Goal: Check status: Check status

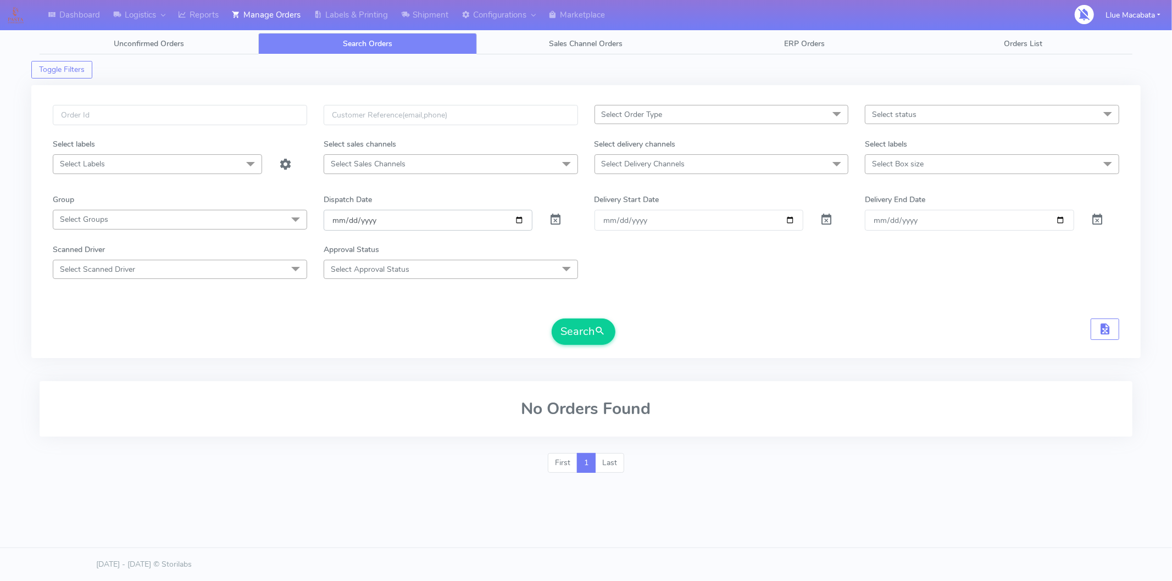
click at [338, 220] on input "[DATE]" at bounding box center [428, 220] width 209 height 20
drag, startPoint x: 352, startPoint y: 220, endPoint x: 370, endPoint y: 218, distance: 18.8
click at [352, 220] on input "date" at bounding box center [428, 220] width 209 height 20
click at [376, 216] on input "date" at bounding box center [428, 220] width 209 height 20
click at [170, 108] on input "text" at bounding box center [180, 115] width 254 height 20
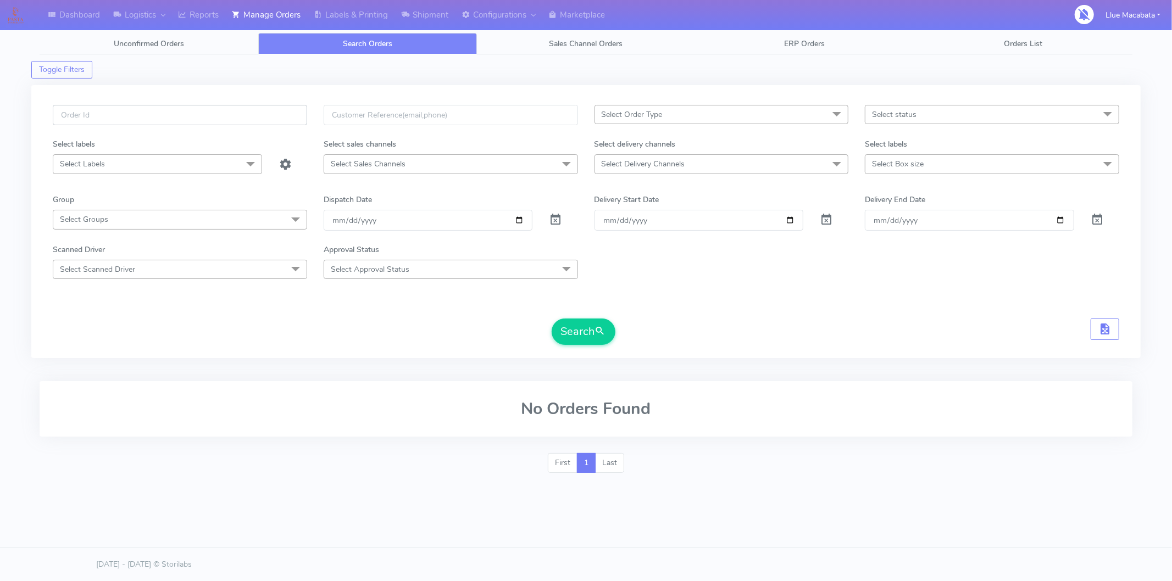
paste input "1613370"
type input "1613370"
click at [552, 319] on button "Search" at bounding box center [584, 332] width 64 height 26
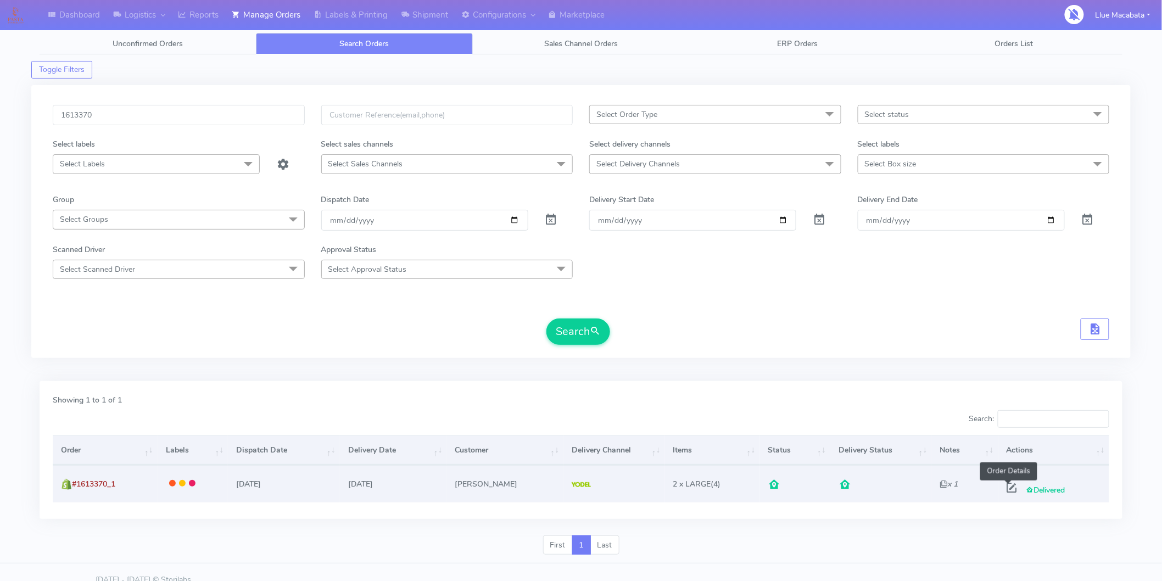
click at [1007, 486] on span at bounding box center [1013, 490] width 20 height 10
select select "5"
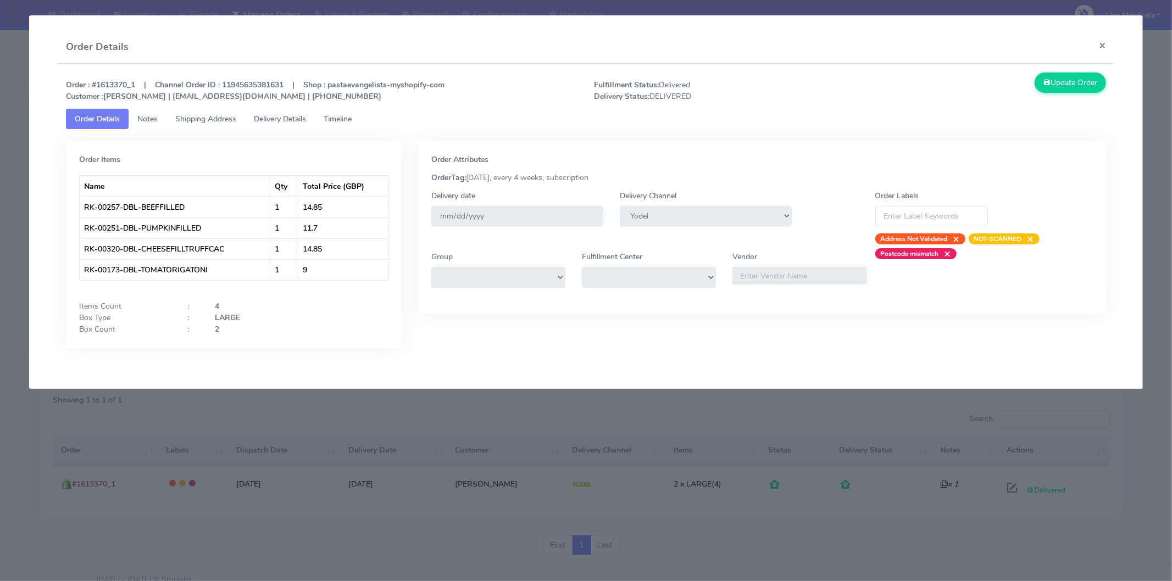
click at [345, 115] on span "Timeline" at bounding box center [338, 119] width 28 height 10
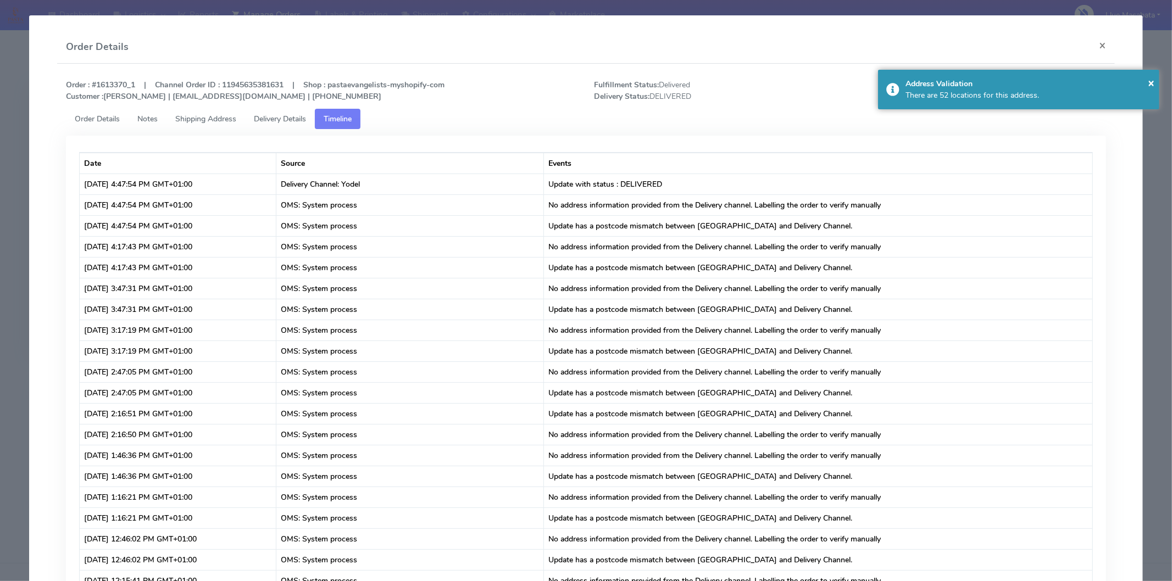
drag, startPoint x: 295, startPoint y: 114, endPoint x: 297, endPoint y: 120, distance: 5.9
click at [294, 114] on span "Delivery Details" at bounding box center [280, 119] width 52 height 10
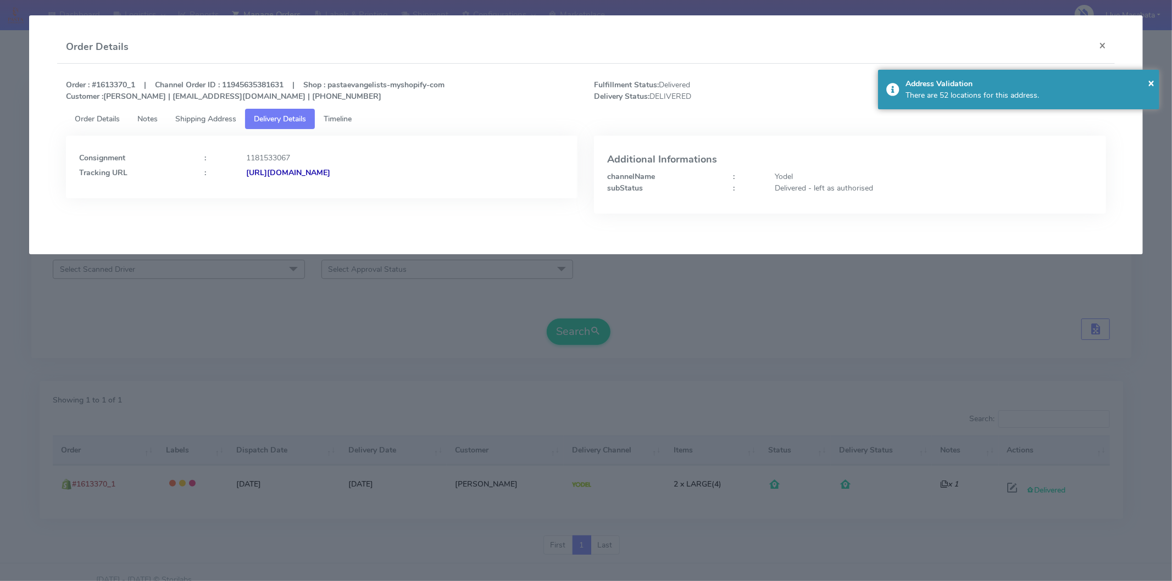
click at [330, 173] on strong "[URL][DOMAIN_NAME]" at bounding box center [288, 173] width 84 height 10
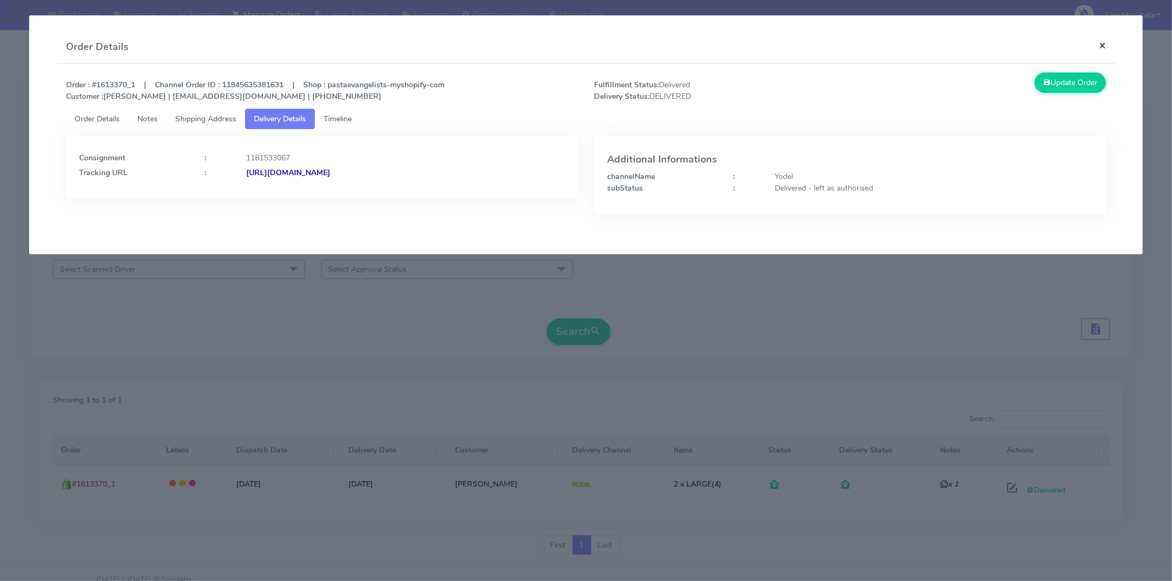
click at [1104, 47] on button "×" at bounding box center [1102, 45] width 25 height 29
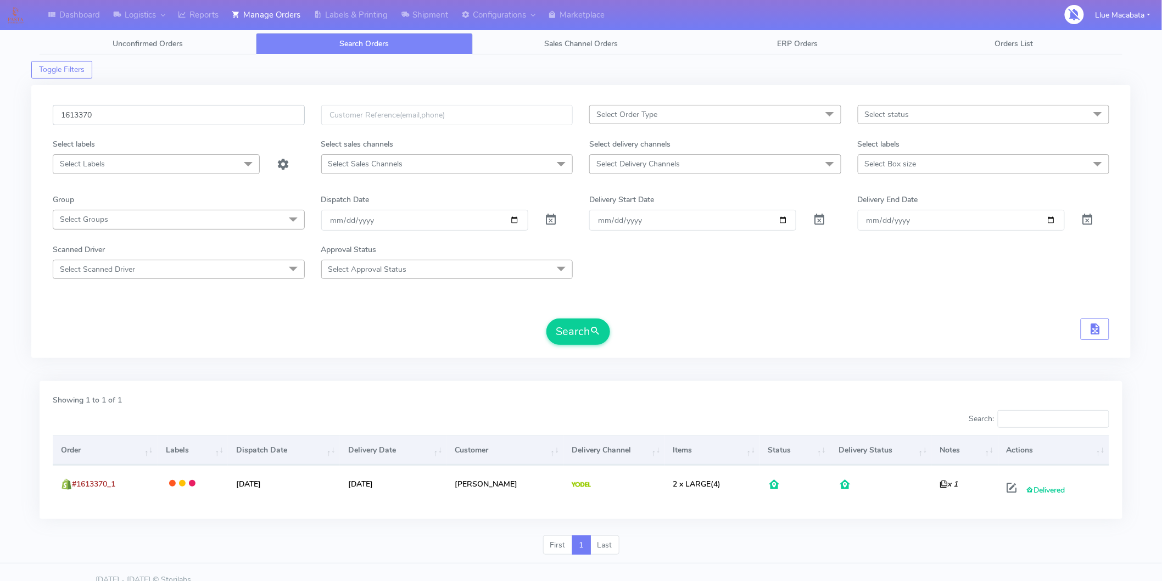
click at [138, 106] on input "1613370" at bounding box center [179, 115] width 252 height 20
paste input "7099_"
click at [547, 319] on button "Search" at bounding box center [579, 332] width 64 height 26
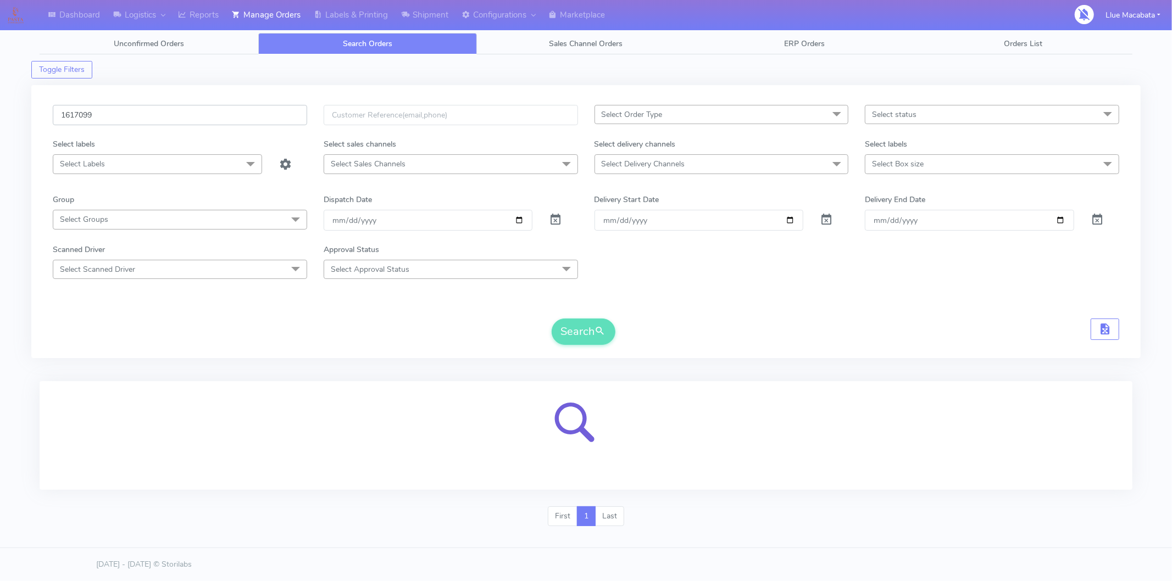
type input "1617099"
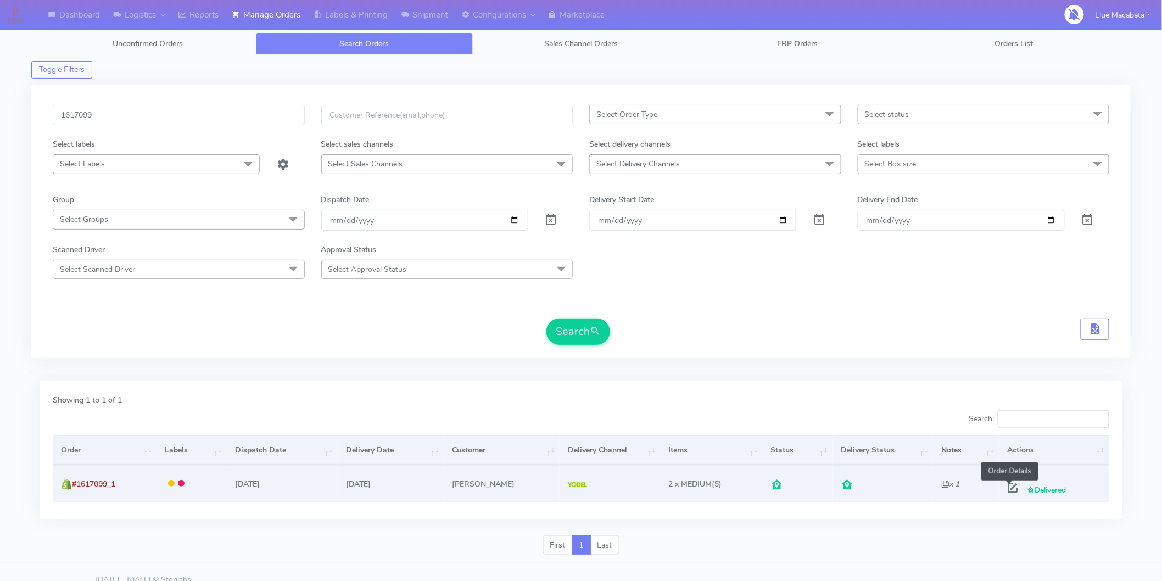
click at [1011, 488] on span at bounding box center [1013, 490] width 20 height 10
select select "5"
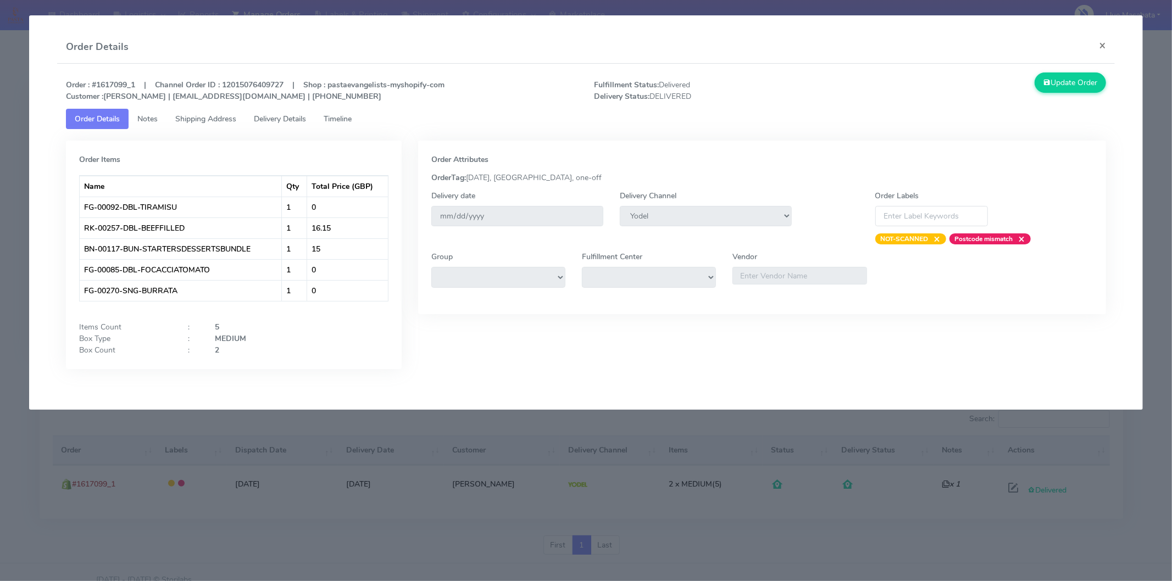
click at [346, 123] on span "Timeline" at bounding box center [338, 119] width 28 height 10
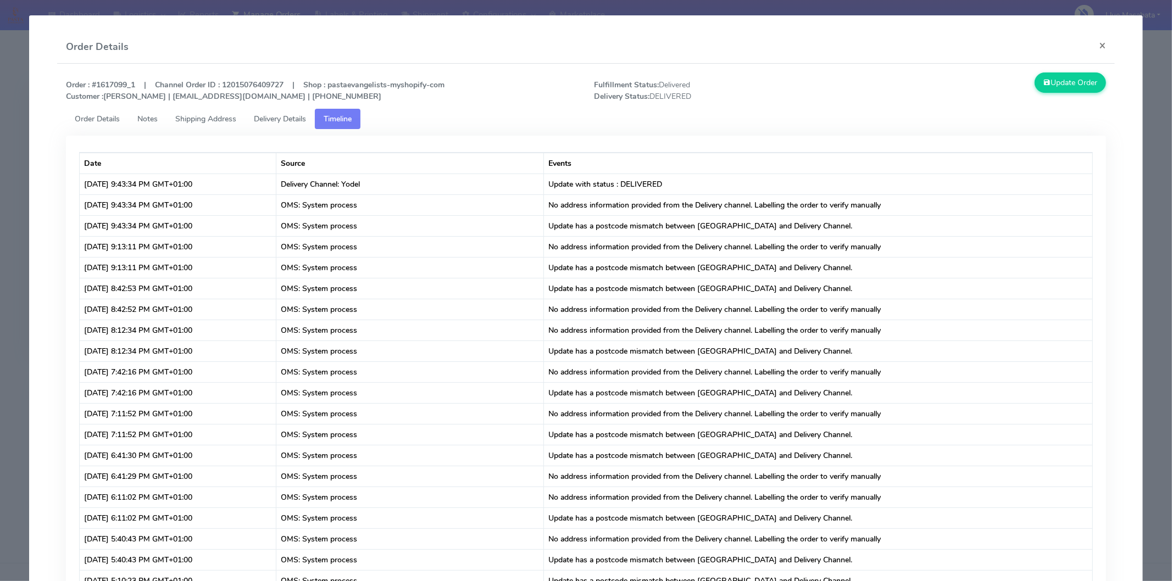
click at [276, 121] on span "Delivery Details" at bounding box center [280, 119] width 52 height 10
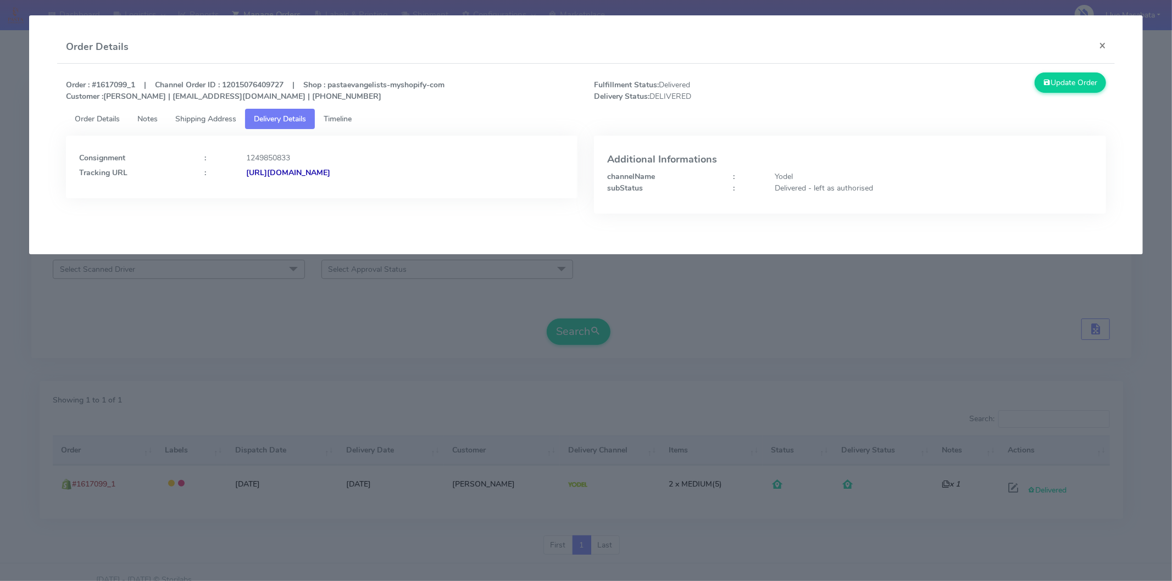
click at [330, 168] on strong "[URL][DOMAIN_NAME]" at bounding box center [288, 173] width 84 height 10
drag, startPoint x: 1097, startPoint y: 41, endPoint x: 1124, endPoint y: 58, distance: 32.6
click at [1097, 42] on button "×" at bounding box center [1102, 45] width 25 height 29
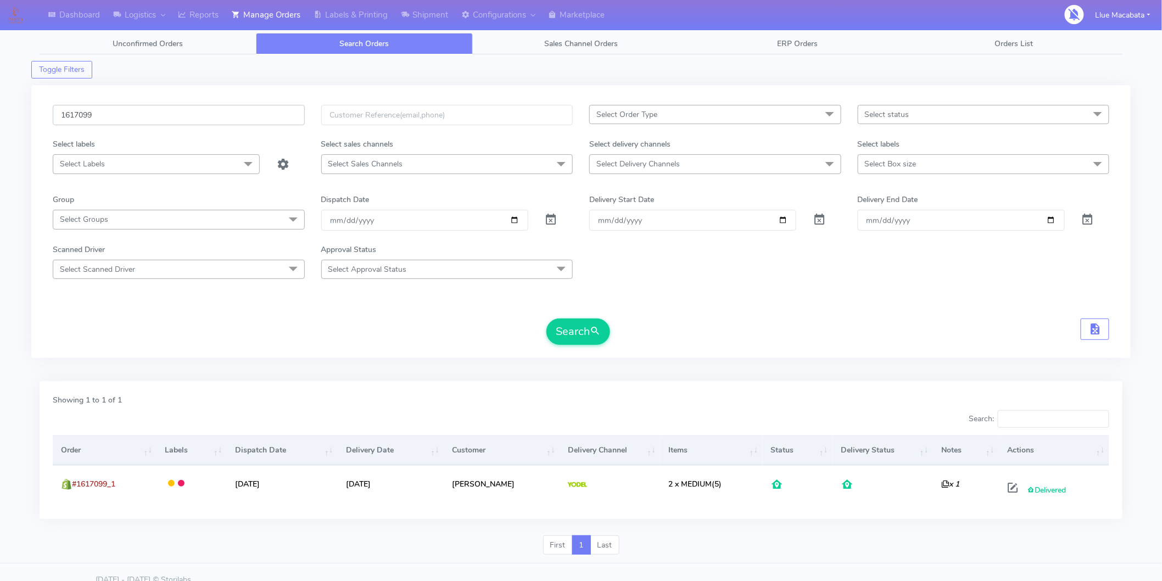
click at [97, 123] on input "1617099" at bounding box center [179, 115] width 252 height 20
paste input "4980"
type input "1614980"
click at [547, 319] on button "Search" at bounding box center [579, 332] width 64 height 26
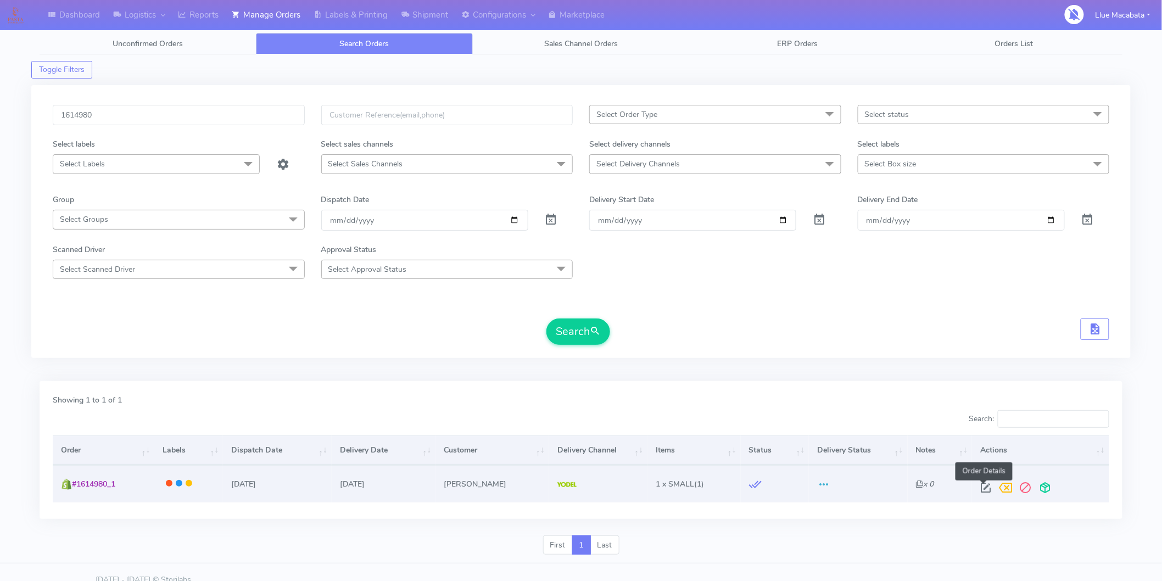
click at [987, 490] on span at bounding box center [986, 490] width 20 height 10
select select "5"
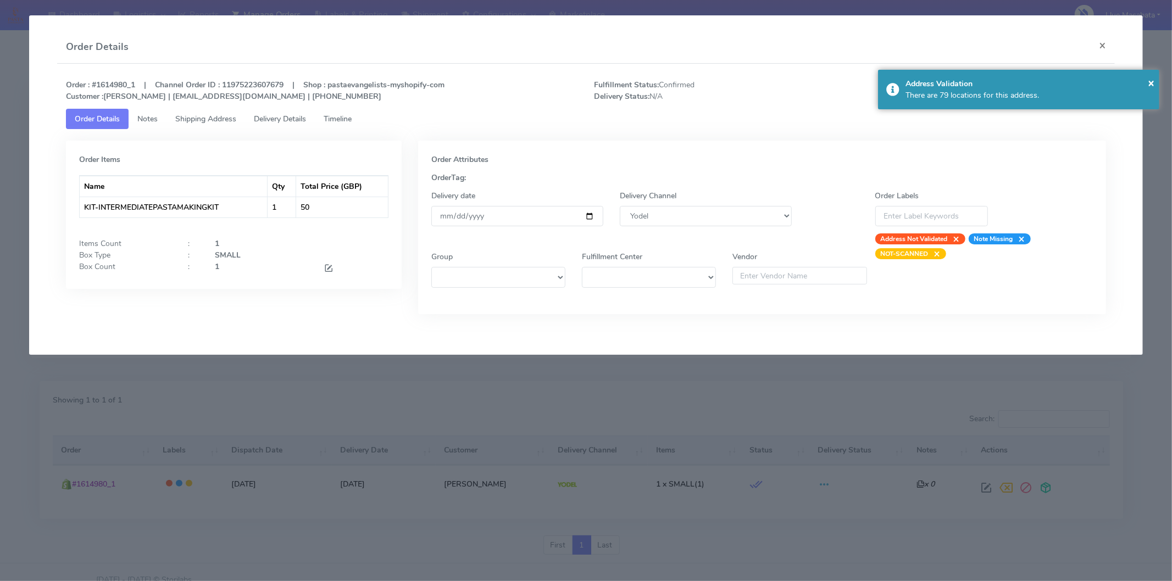
click at [152, 121] on span "Notes" at bounding box center [147, 119] width 20 height 10
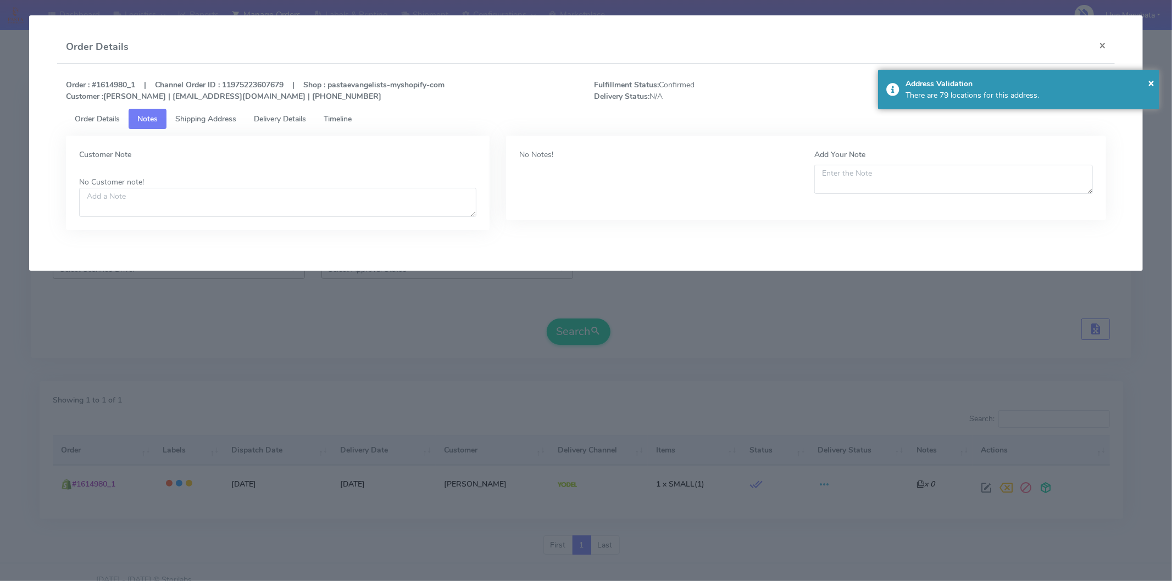
click at [213, 118] on span "Shipping Address" at bounding box center [205, 119] width 61 height 10
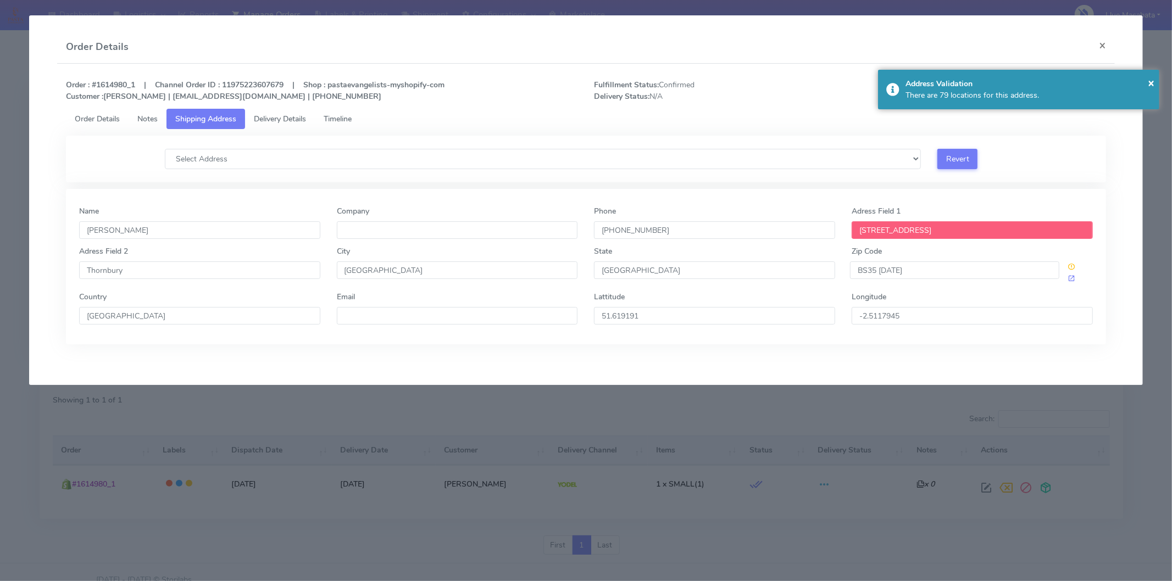
click at [289, 118] on span "Delivery Details" at bounding box center [280, 119] width 52 height 10
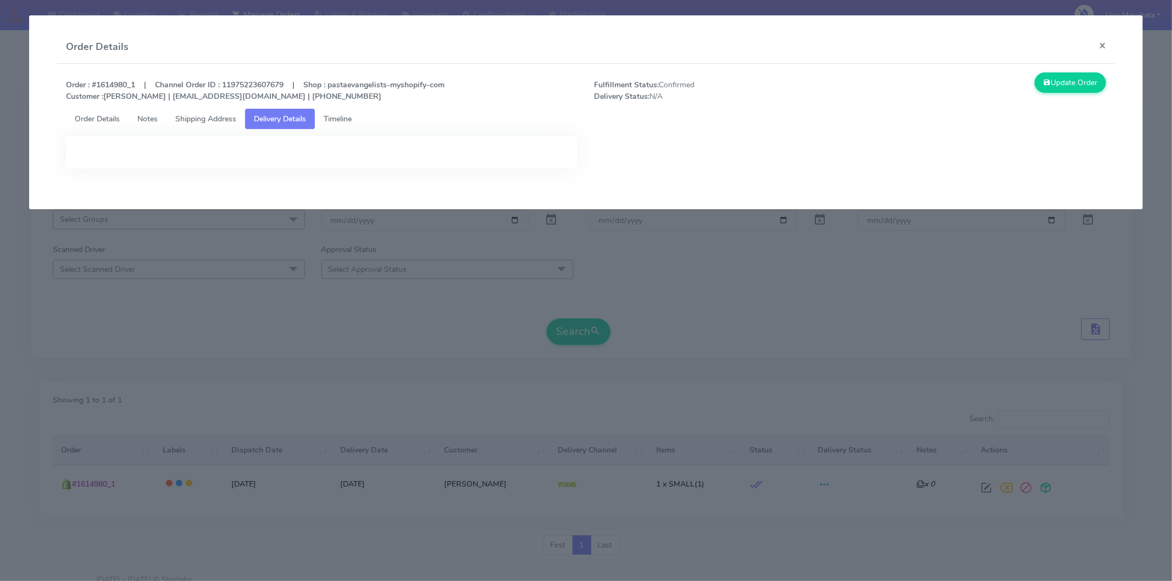
click at [372, 119] on ul "Order Details Notes Shipping Address Delivery Details Timeline" at bounding box center [586, 119] width 1040 height 20
click at [360, 115] on link "Timeline" at bounding box center [338, 119] width 46 height 20
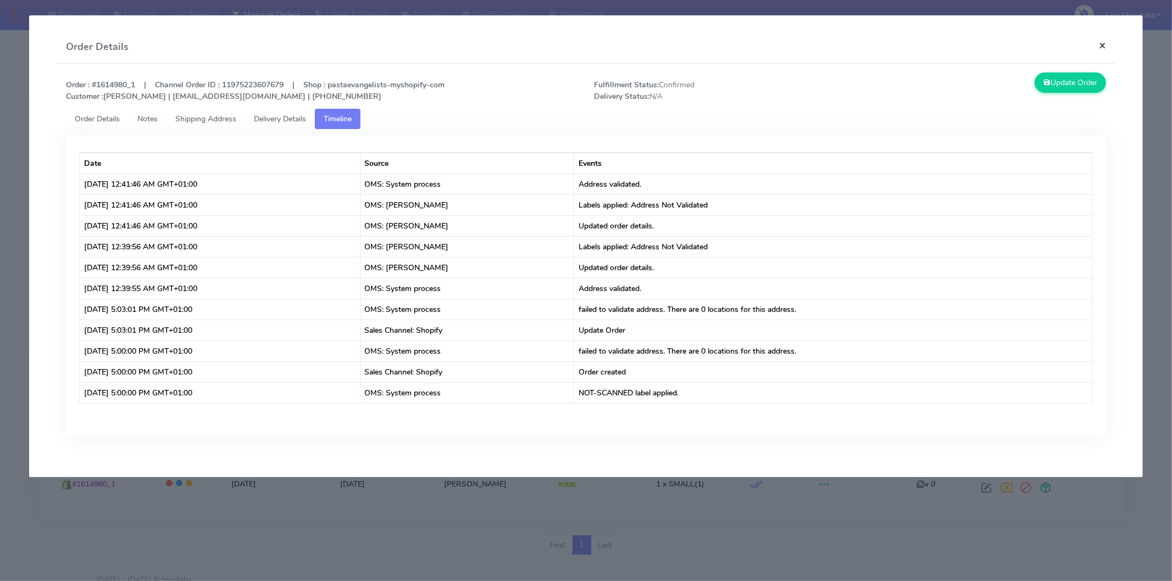
click at [1103, 46] on button "×" at bounding box center [1102, 45] width 25 height 29
